Goal: Task Accomplishment & Management: Manage account settings

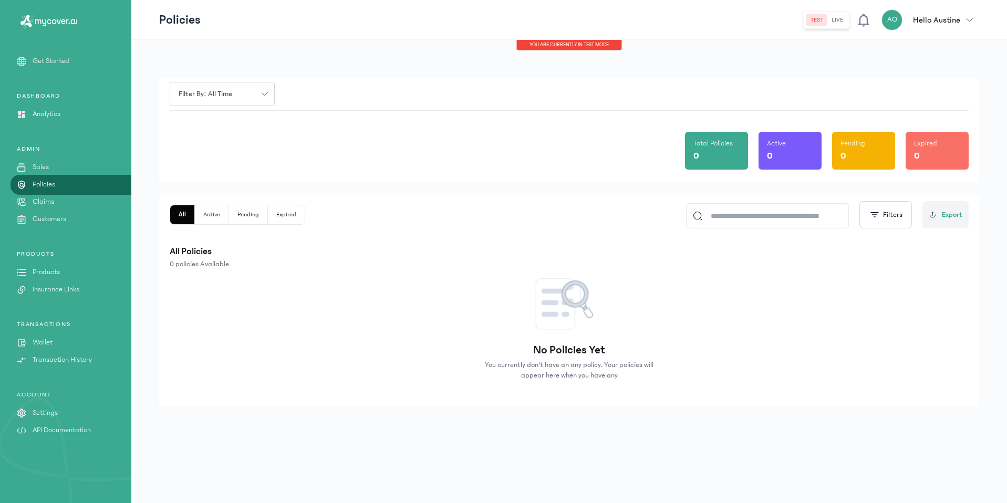
click at [963, 14] on button "AO Hello Austine" at bounding box center [931, 19] width 98 height 21
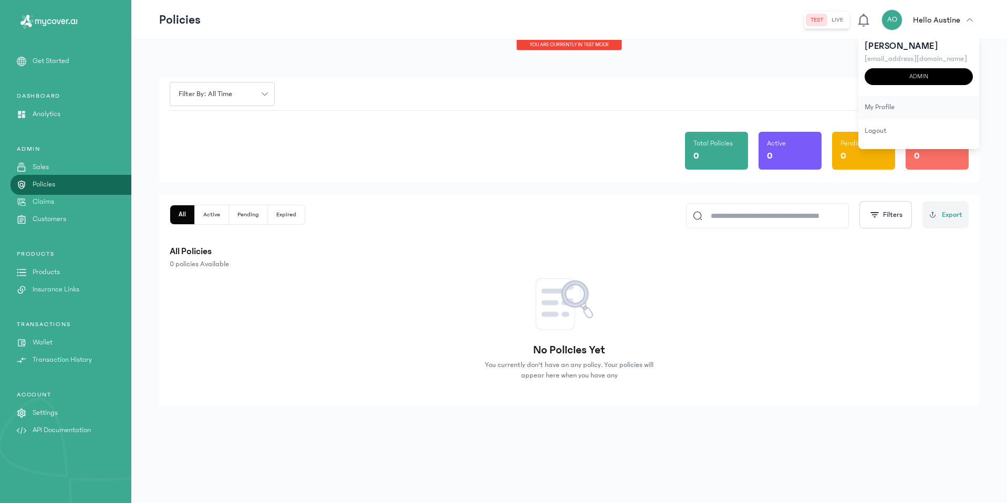
click at [923, 98] on div "my profile" at bounding box center [919, 108] width 121 height 24
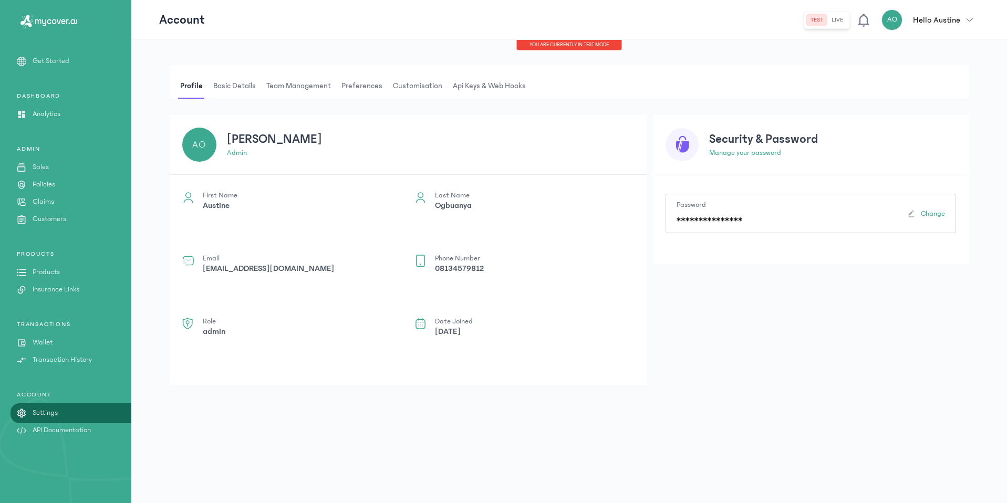
click at [484, 88] on span "Api Keys & Web hooks" at bounding box center [489, 86] width 77 height 25
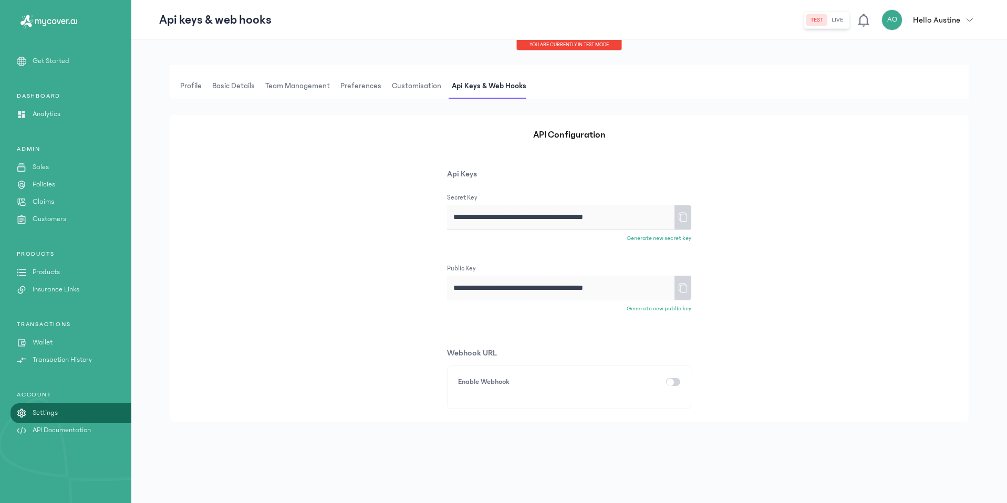
click at [423, 85] on span "Customisation" at bounding box center [417, 86] width 54 height 25
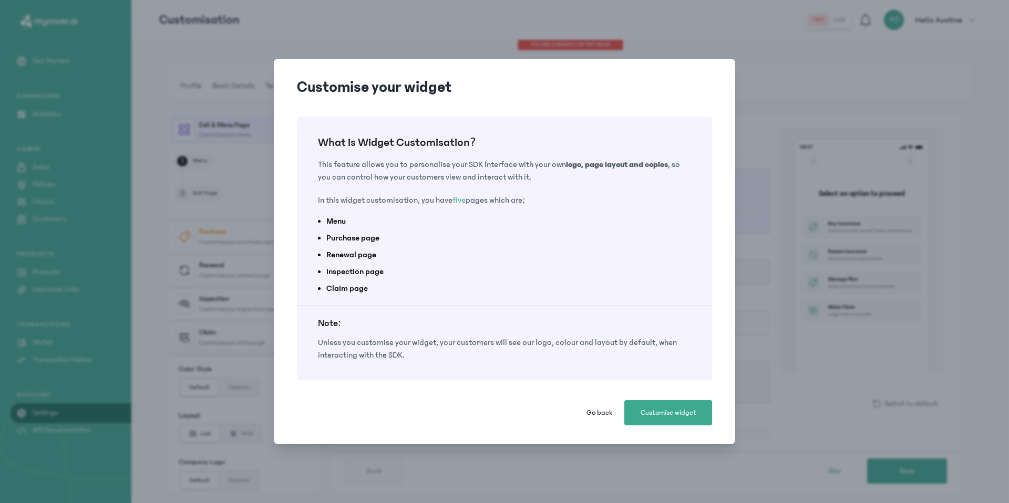
click at [604, 412] on span "Go back" at bounding box center [599, 413] width 26 height 11
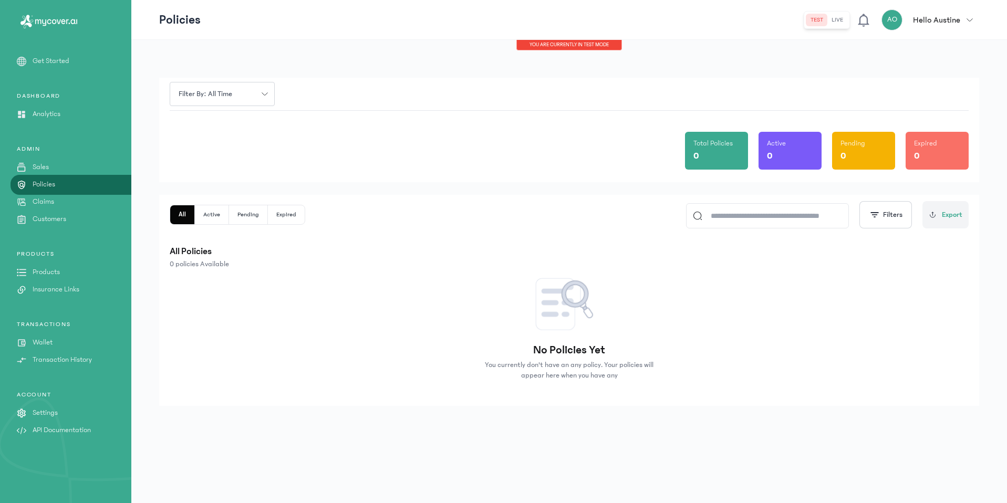
click at [42, 409] on p "Settings" at bounding box center [45, 413] width 25 height 11
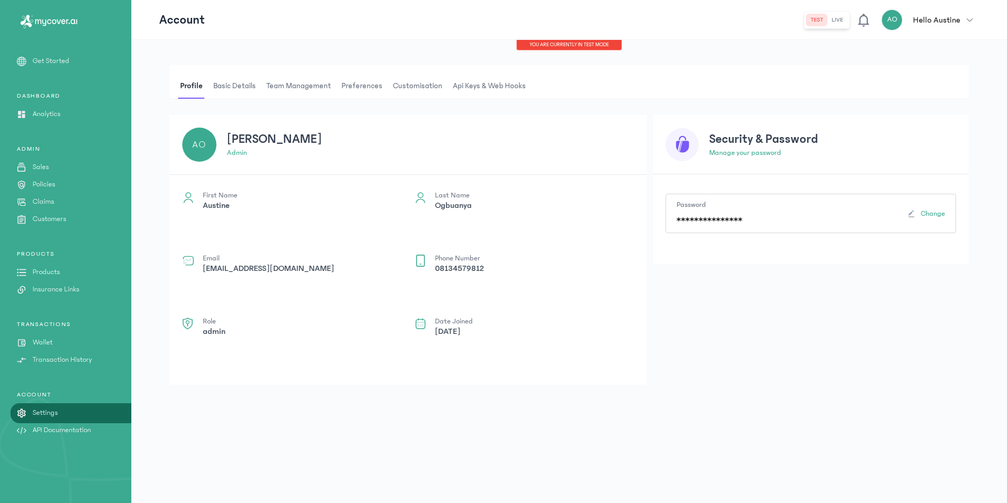
click at [360, 91] on span "Preferences" at bounding box center [361, 86] width 45 height 25
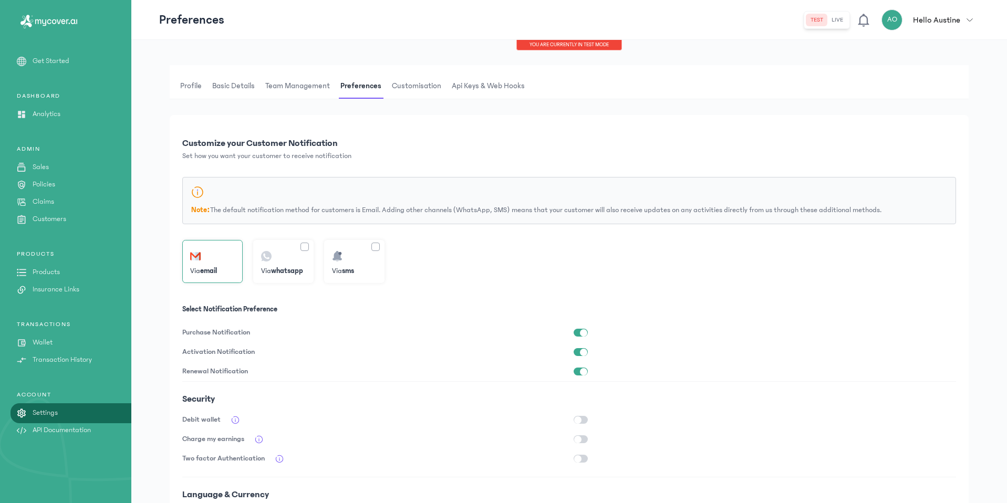
click at [296, 96] on span "Team Management" at bounding box center [297, 86] width 69 height 25
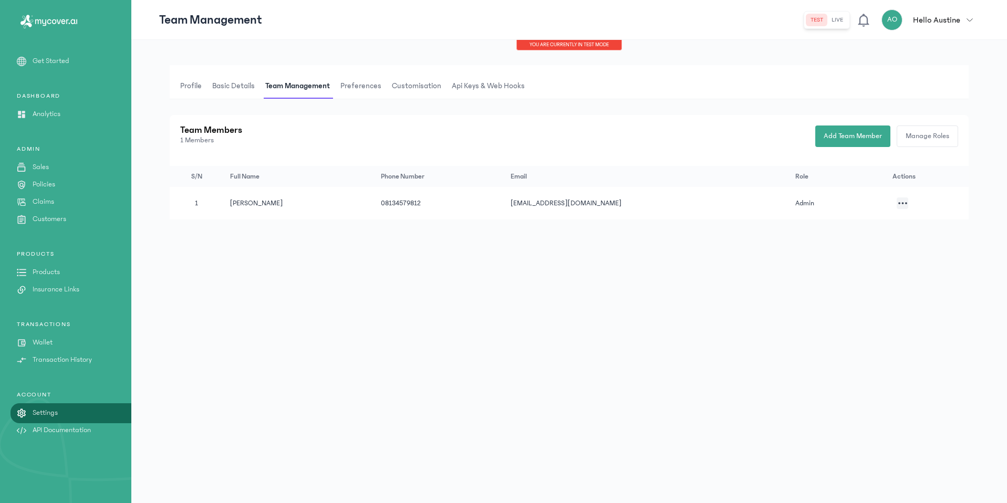
click at [241, 90] on span "Basic details" at bounding box center [233, 86] width 47 height 25
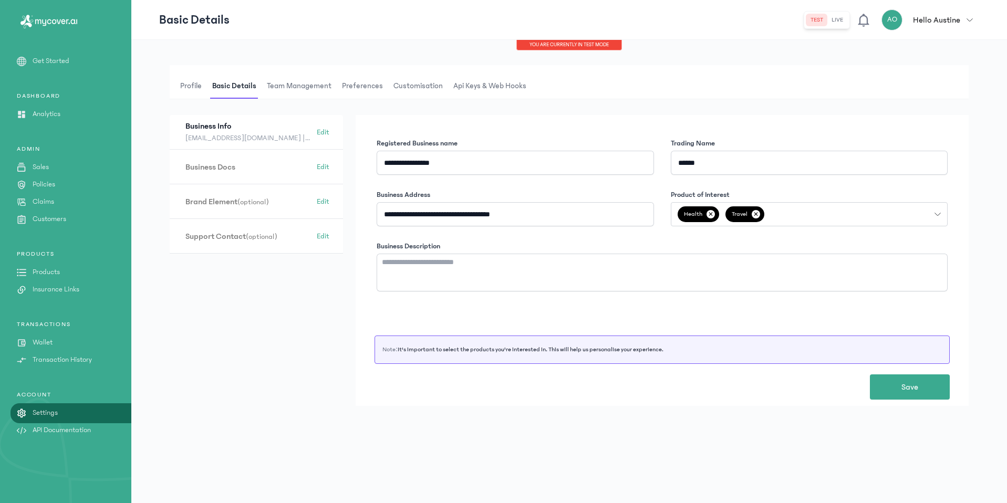
click at [493, 87] on span "Api Keys & Web hooks" at bounding box center [489, 86] width 77 height 25
